Goal: Navigation & Orientation: Find specific page/section

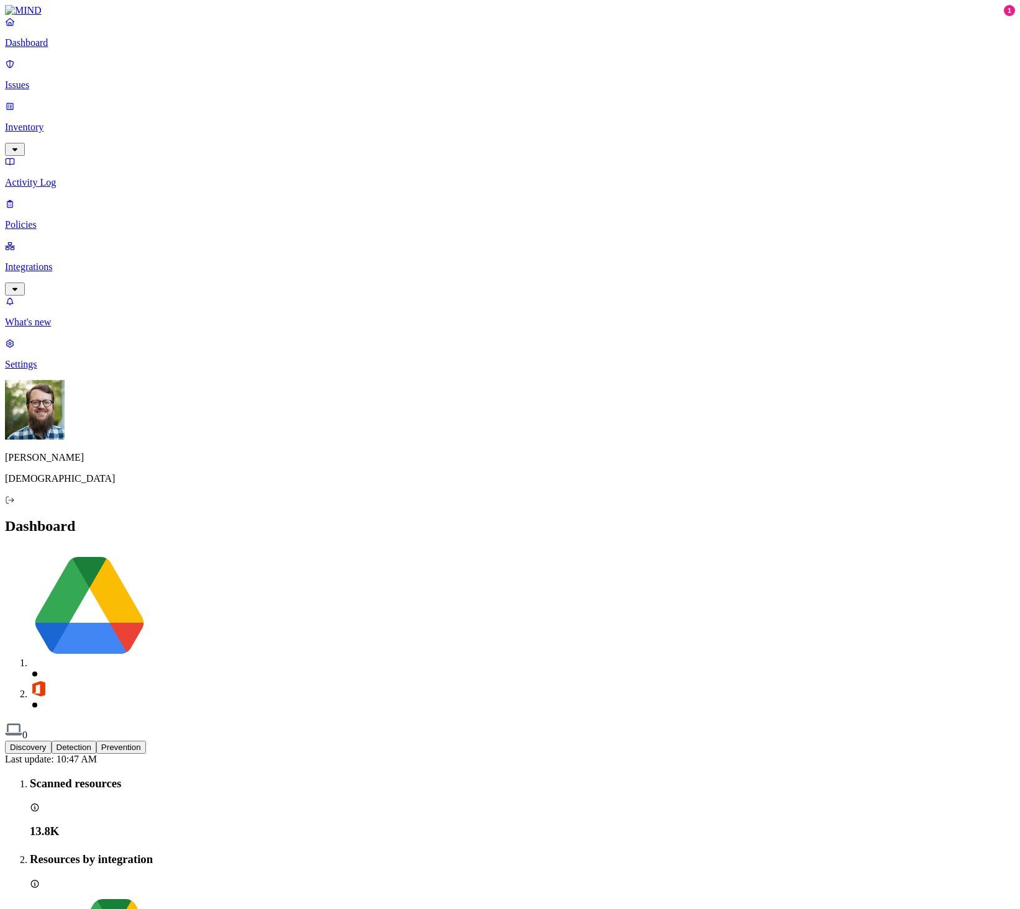
scroll to position [110, 0]
drag, startPoint x: 407, startPoint y: 372, endPoint x: 473, endPoint y: 368, distance: 66.0
drag, startPoint x: 406, startPoint y: 372, endPoint x: 526, endPoint y: 365, distance: 120.1
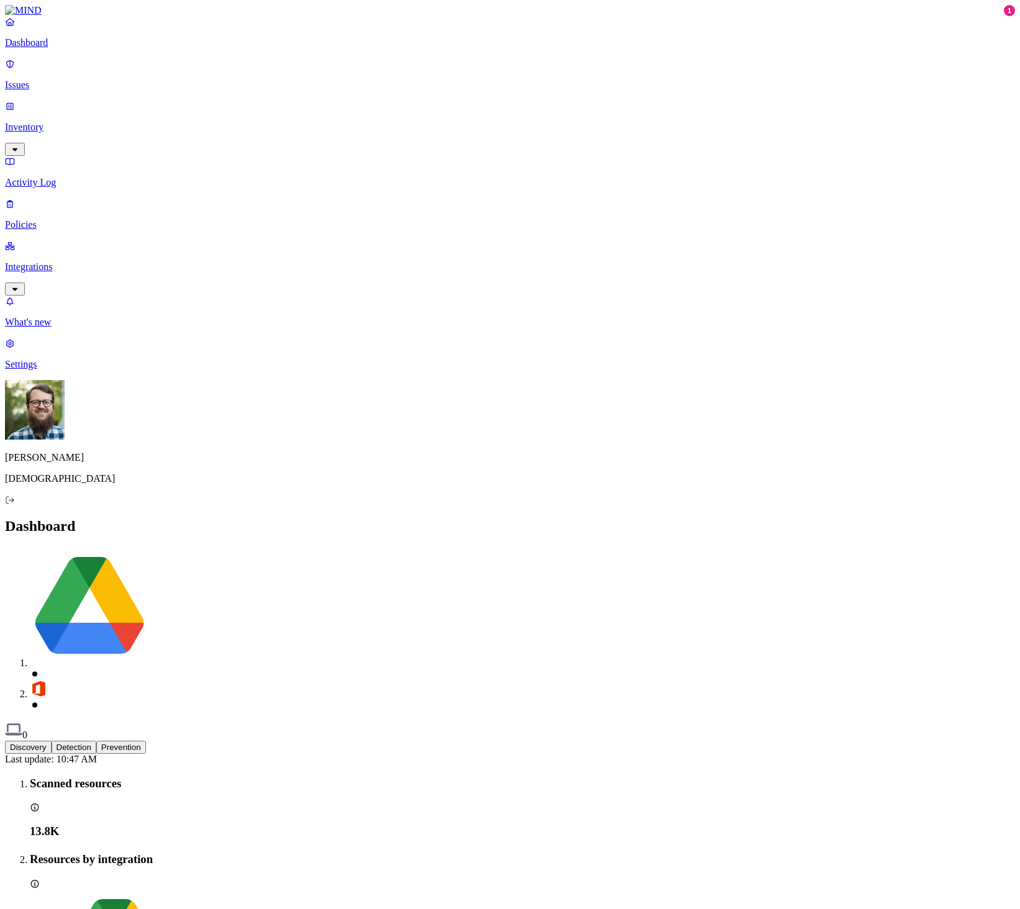
drag, startPoint x: 526, startPoint y: 365, endPoint x: 412, endPoint y: 374, distance: 114.0
click at [41, 81] on p "Issues" at bounding box center [510, 85] width 1010 height 11
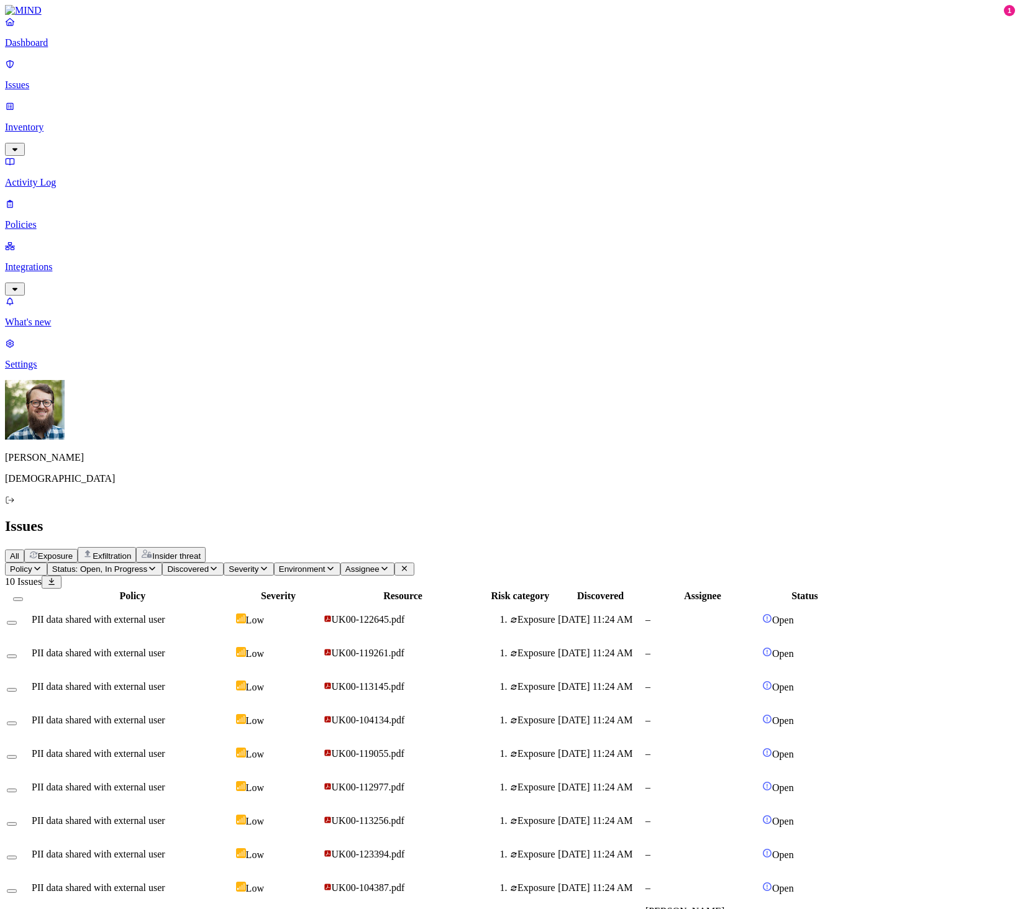
click at [82, 262] on p "Integrations" at bounding box center [510, 267] width 1010 height 11
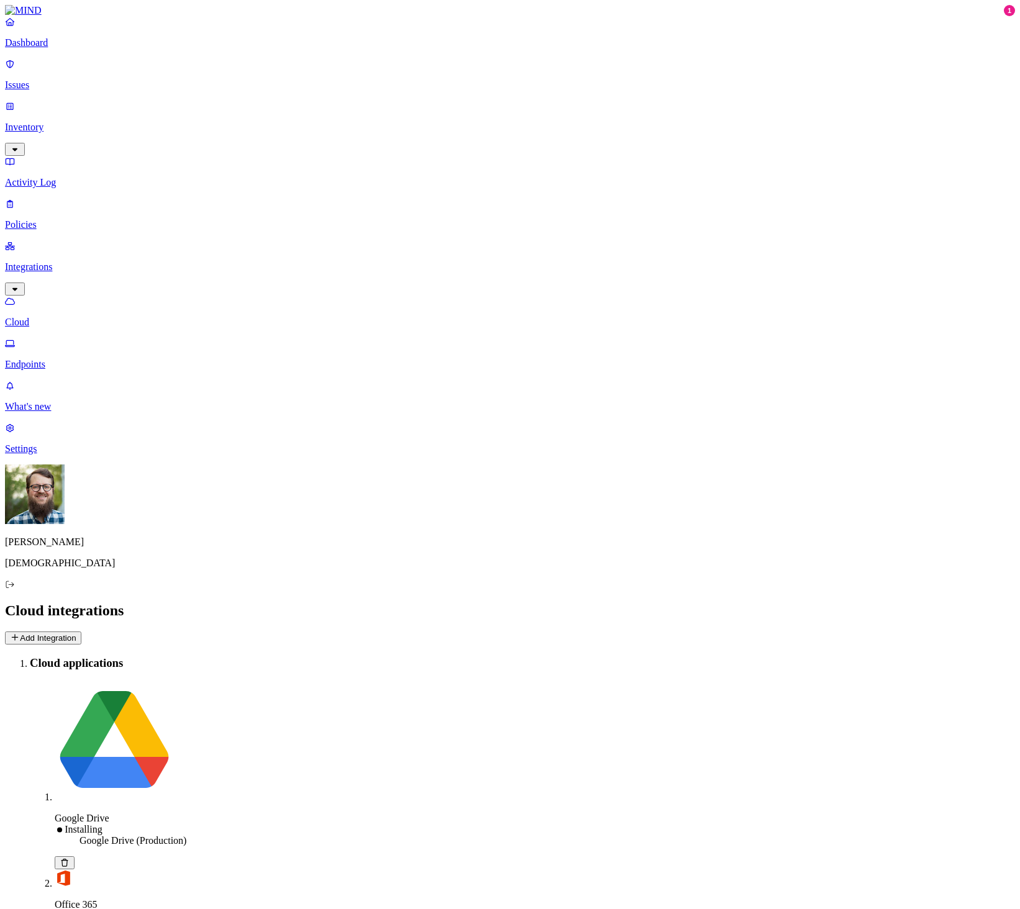
click at [48, 359] on p "Endpoints" at bounding box center [510, 364] width 1010 height 11
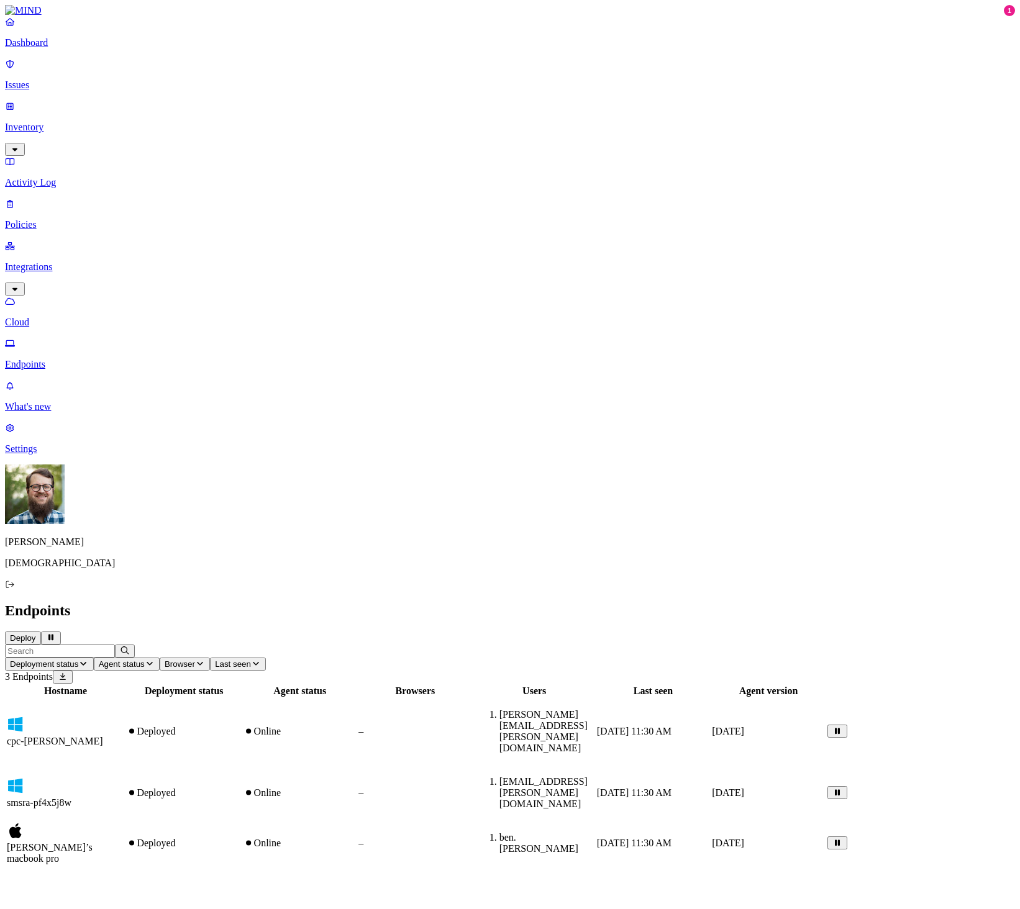
click at [210, 658] on button "Browser" at bounding box center [185, 664] width 50 height 13
click at [321, 684] on div "Hostname Deployment status Agent status Browsers Users Last seen Agent version …" at bounding box center [510, 775] width 1010 height 183
click at [41, 632] on button "Deploy" at bounding box center [23, 638] width 36 height 13
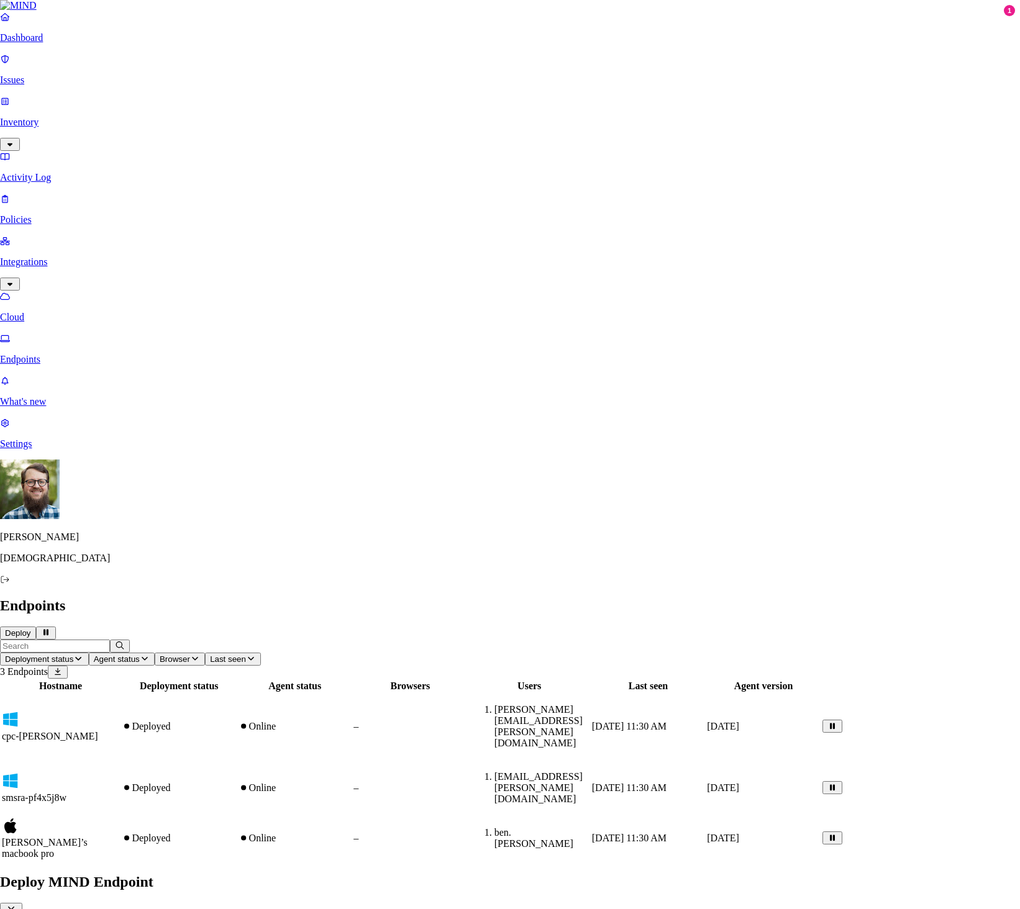
click at [17, 905] on icon "button" at bounding box center [11, 910] width 12 height 10
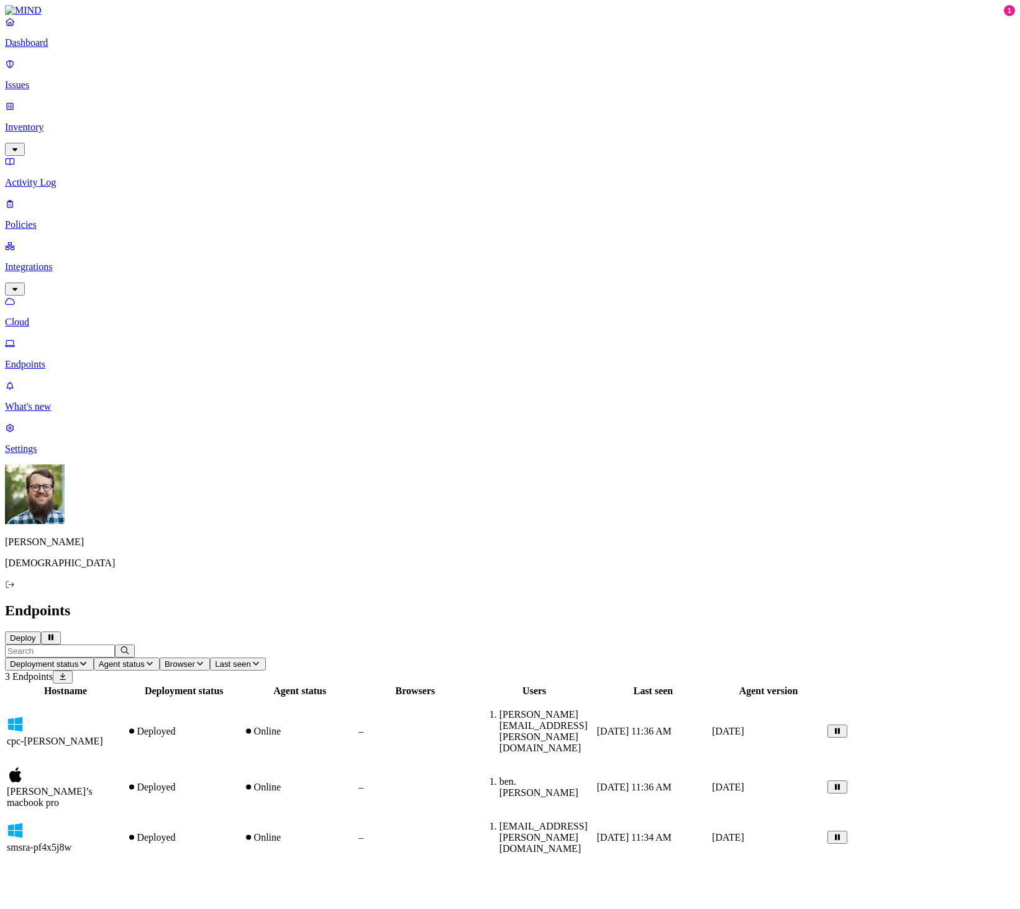
click at [79, 122] on p "Inventory" at bounding box center [510, 127] width 1010 height 11
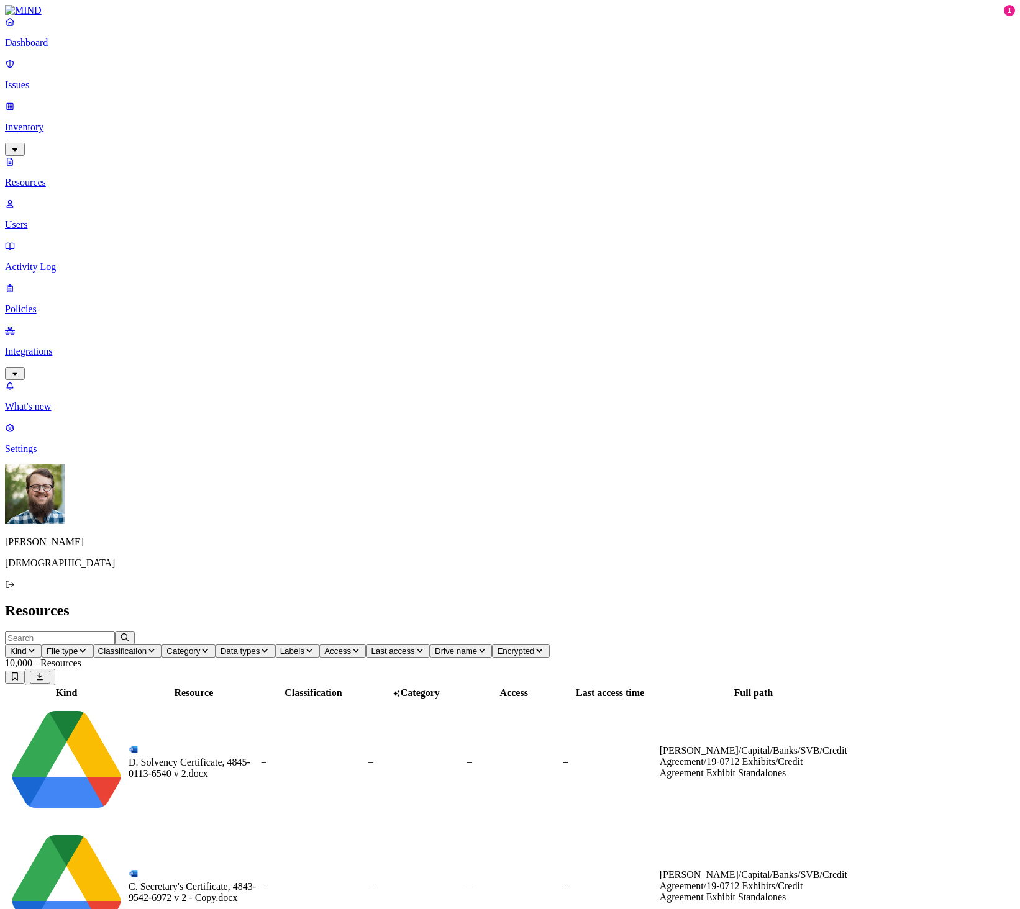
click at [53, 81] on p "Issues" at bounding box center [510, 85] width 1010 height 11
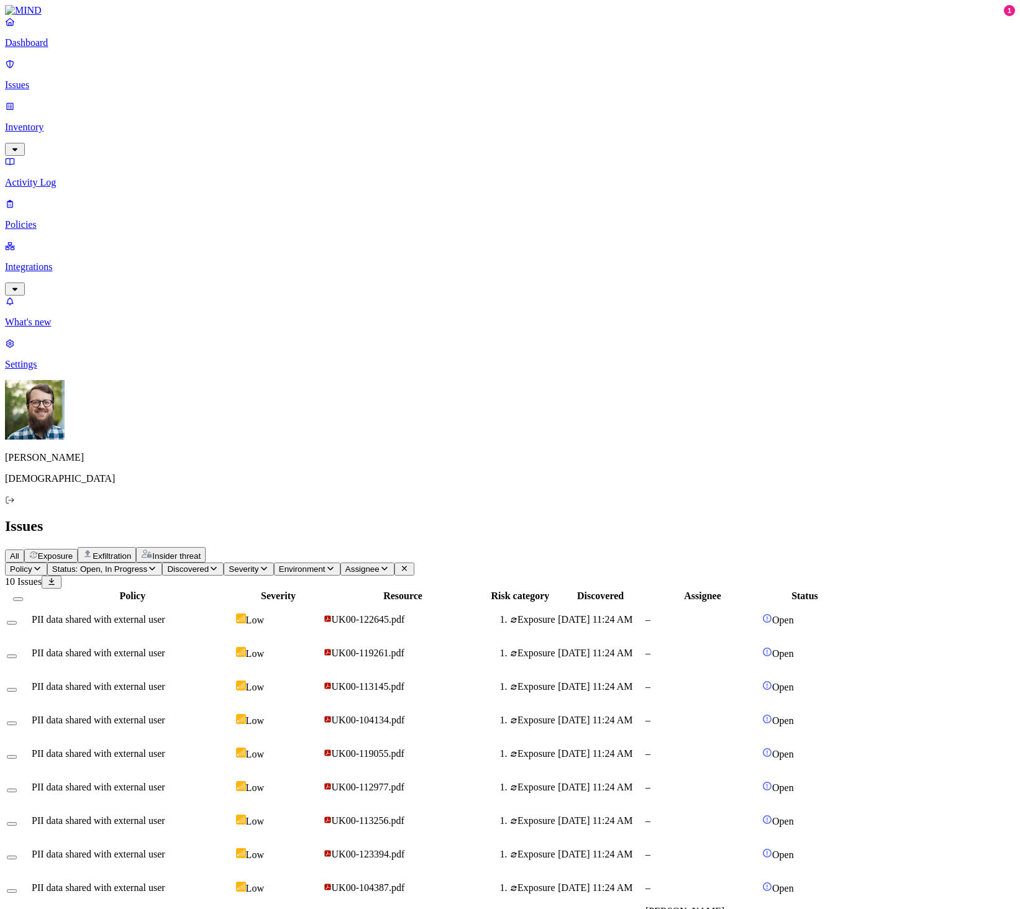
click at [234, 872] on td "PII data shared with external user" at bounding box center [132, 888] width 203 height 32
click at [234, 614] on div "PII data shared with external user" at bounding box center [133, 619] width 202 height 11
click at [388, 612] on div "Policy Severity Resource Risk category Discovered Assignee Status PII data shar…" at bounding box center [510, 771] width 1010 height 364
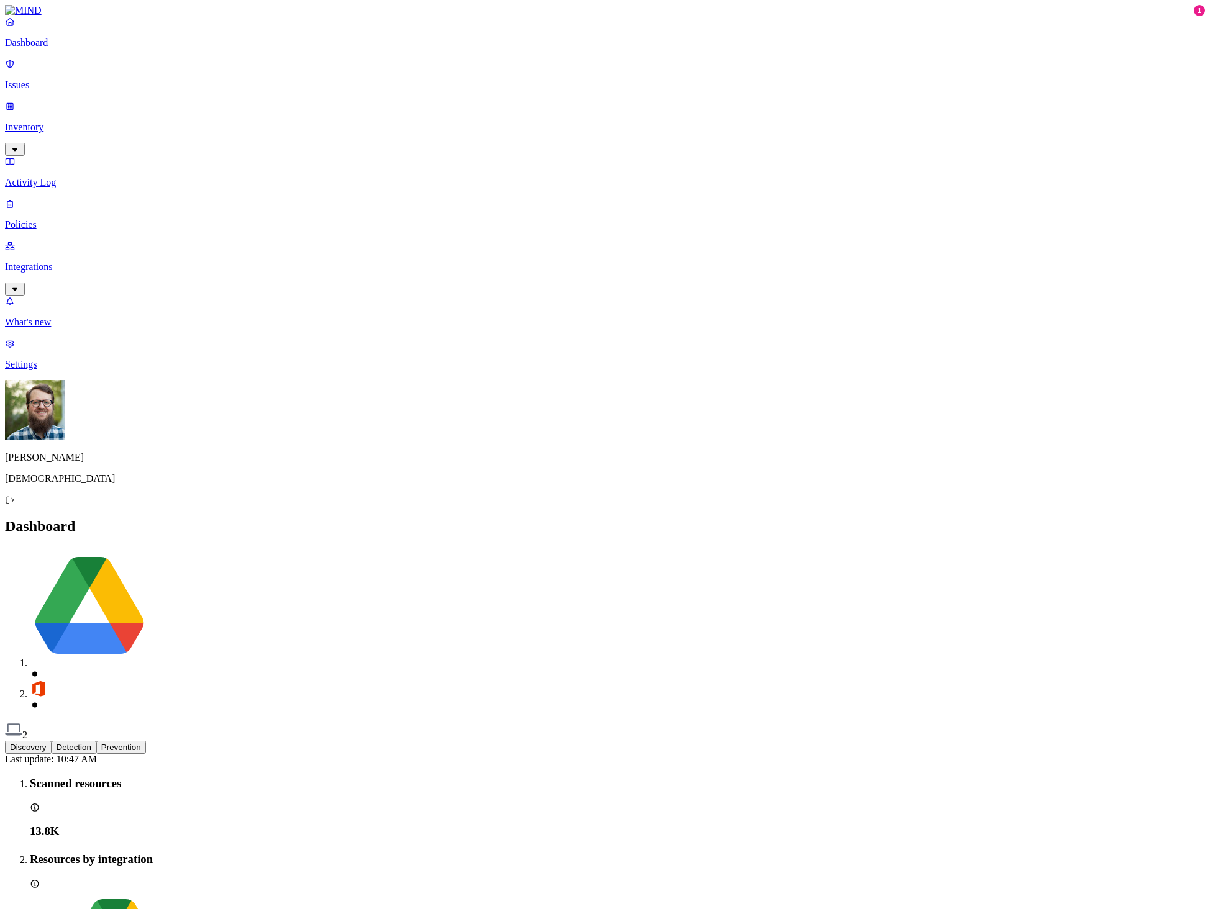
click at [53, 69] on link "Issues" at bounding box center [605, 74] width 1200 height 32
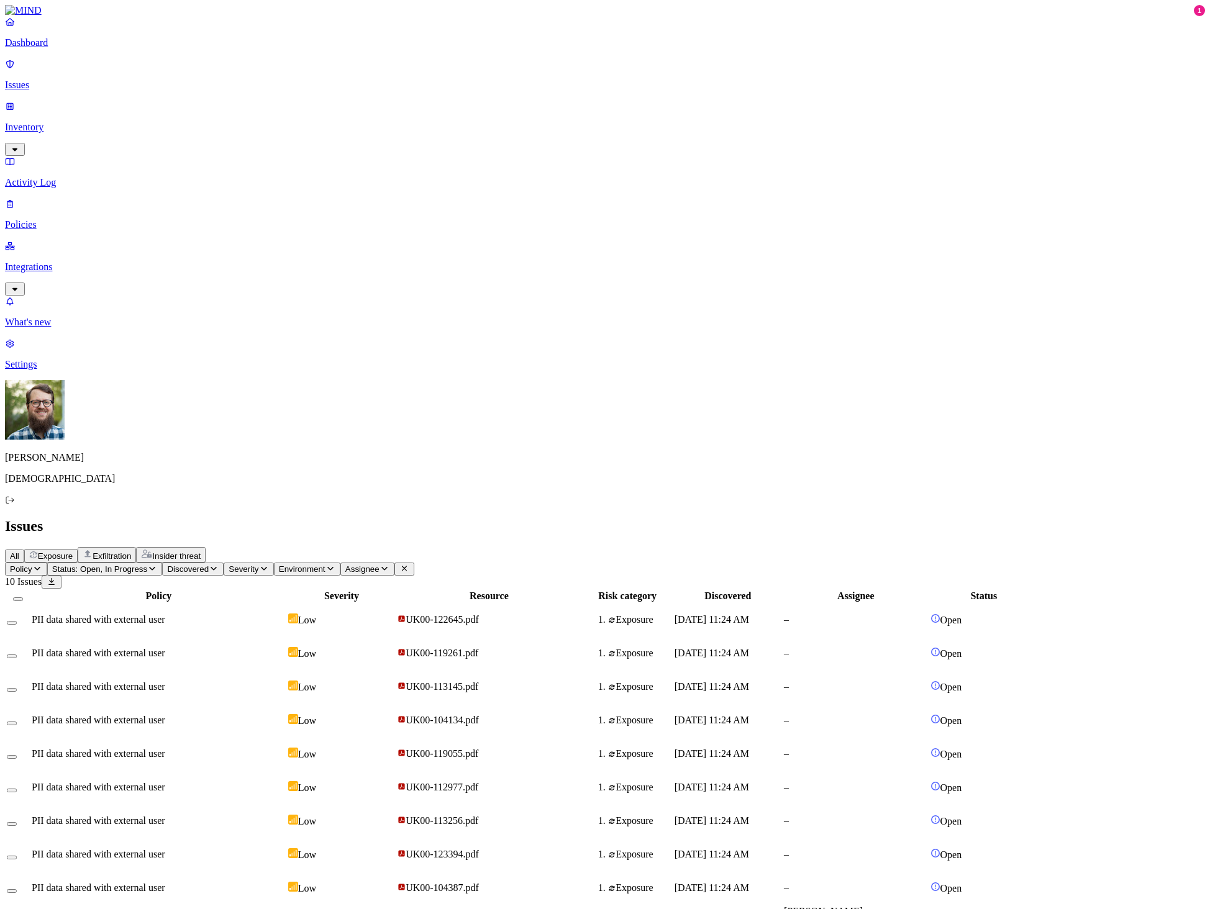
click at [38, 240] on link "Integrations" at bounding box center [605, 266] width 1200 height 53
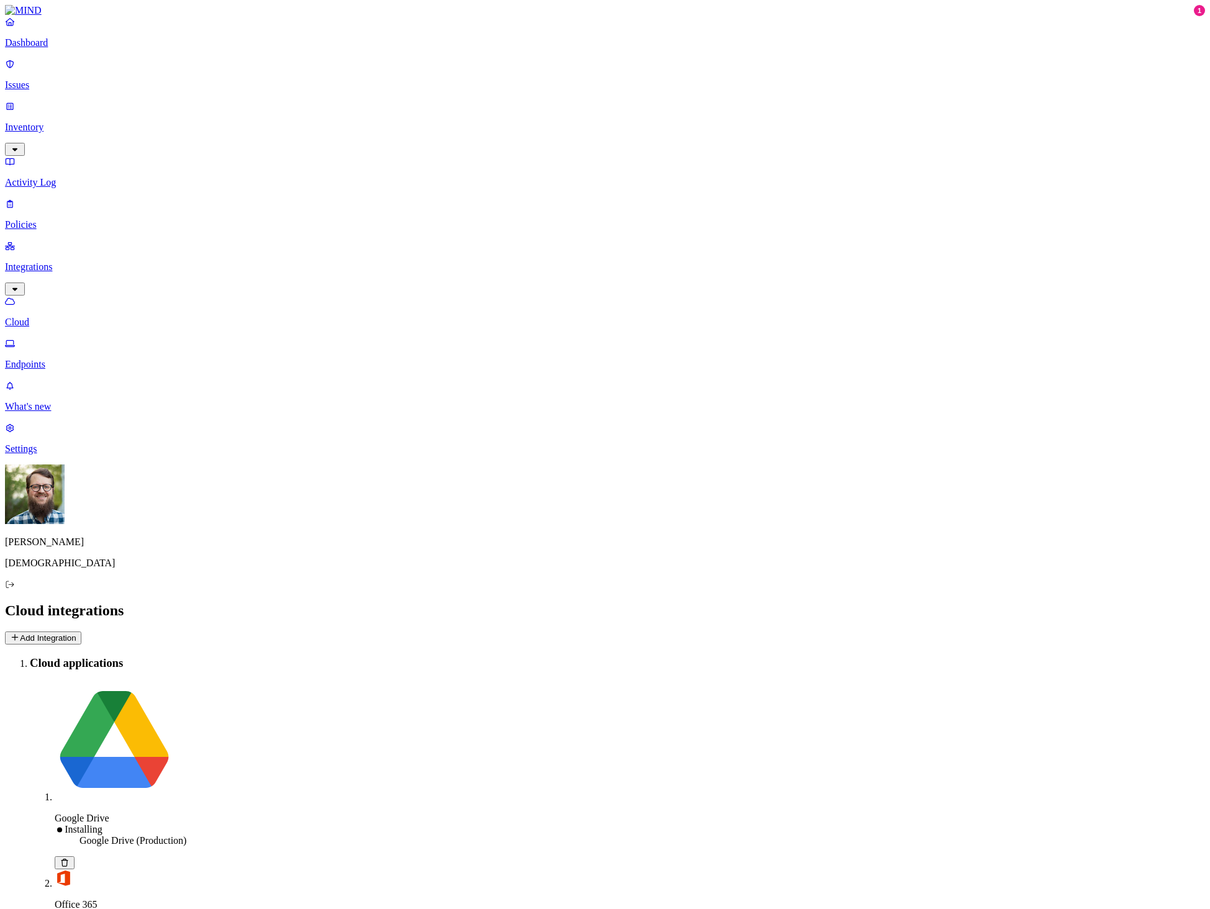
click at [41, 338] on link "Endpoints" at bounding box center [605, 354] width 1200 height 32
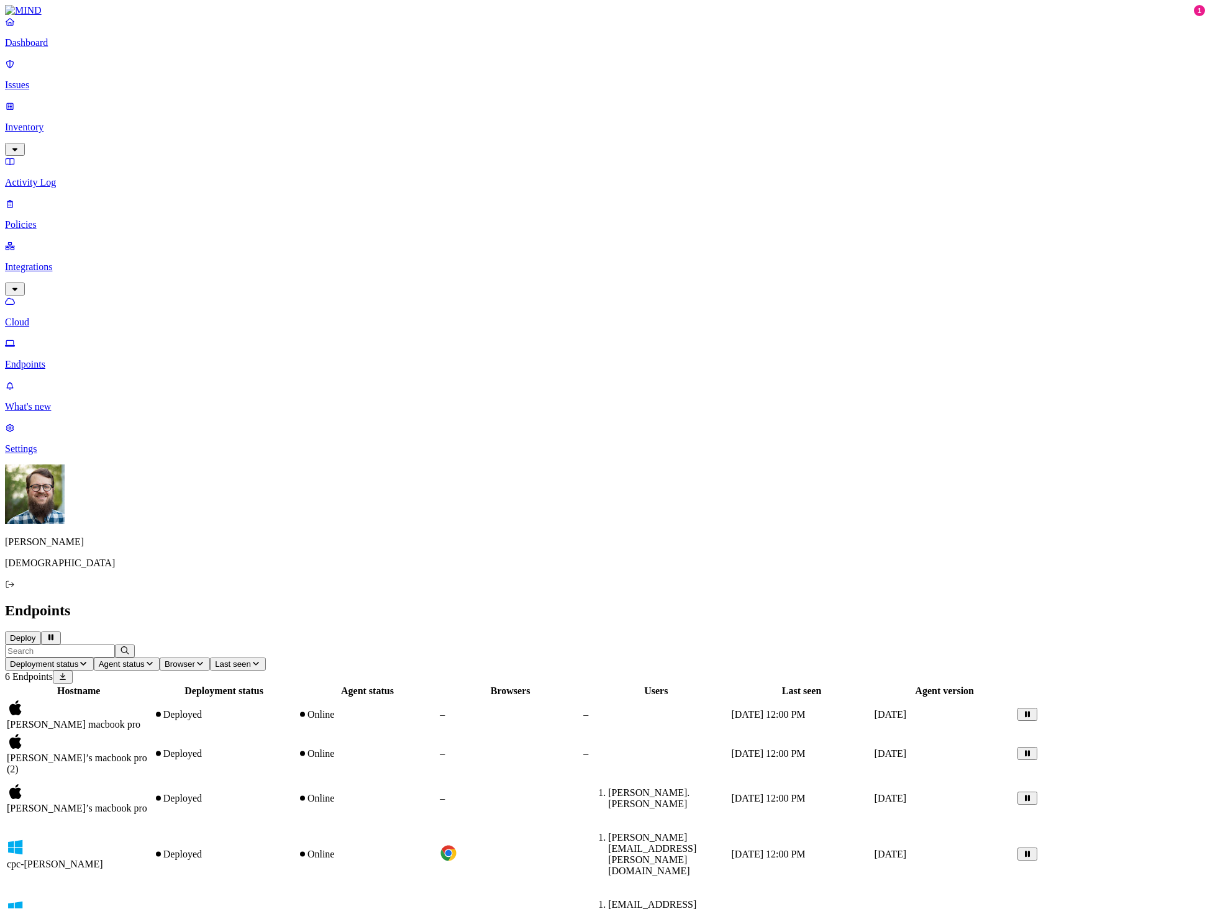
click at [296, 732] on td "Deployed" at bounding box center [224, 753] width 143 height 43
